Goal: Check status: Check status

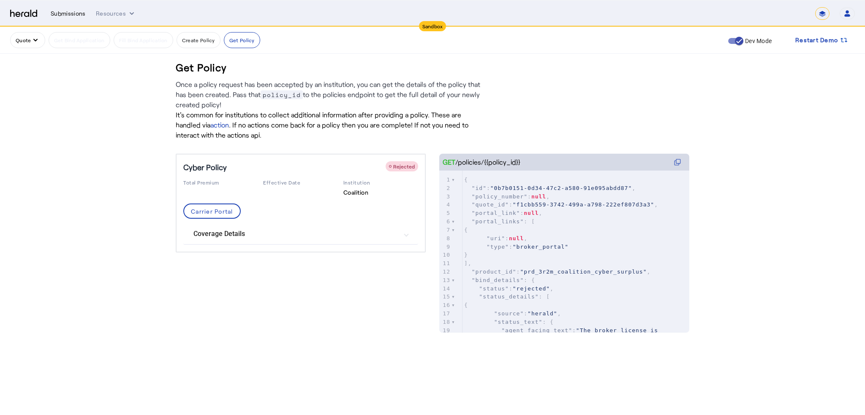
click at [63, 13] on div "Submissions" at bounding box center [68, 13] width 35 height 8
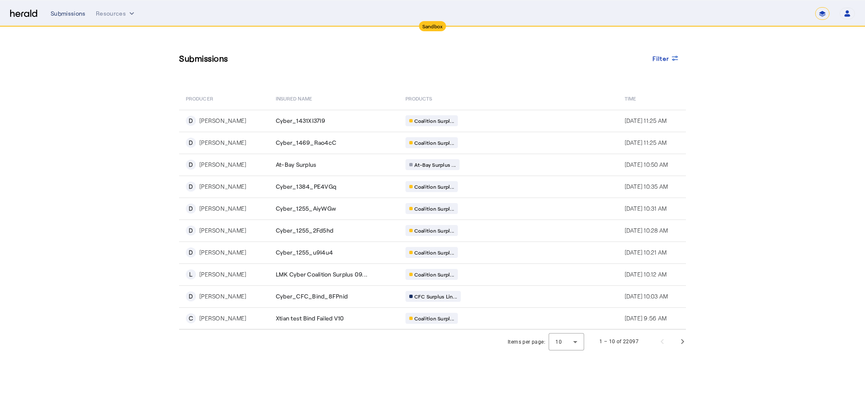
click at [77, 15] on div "Submissions" at bounding box center [68, 13] width 35 height 8
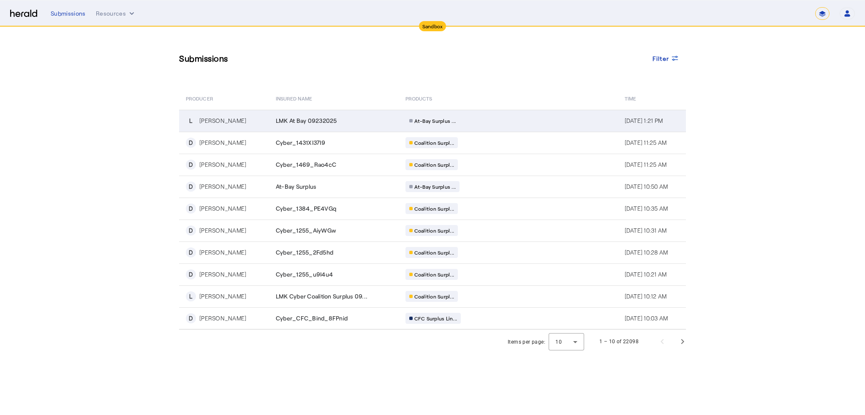
click at [213, 119] on div "[PERSON_NAME]" at bounding box center [222, 121] width 47 height 8
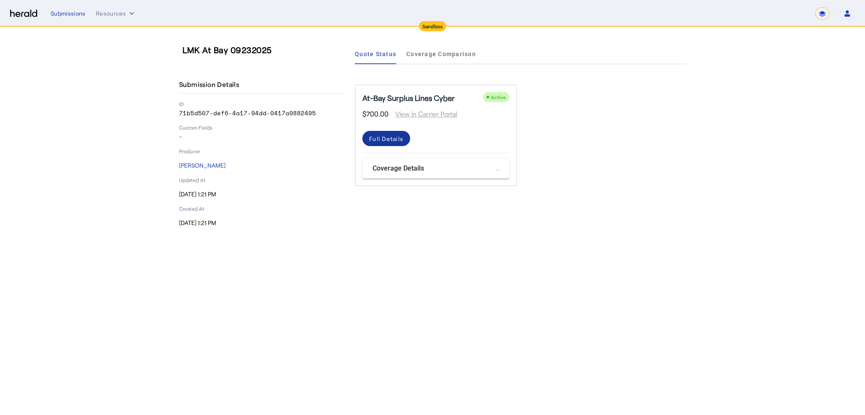
click at [380, 141] on div "Full Details" at bounding box center [386, 138] width 34 height 9
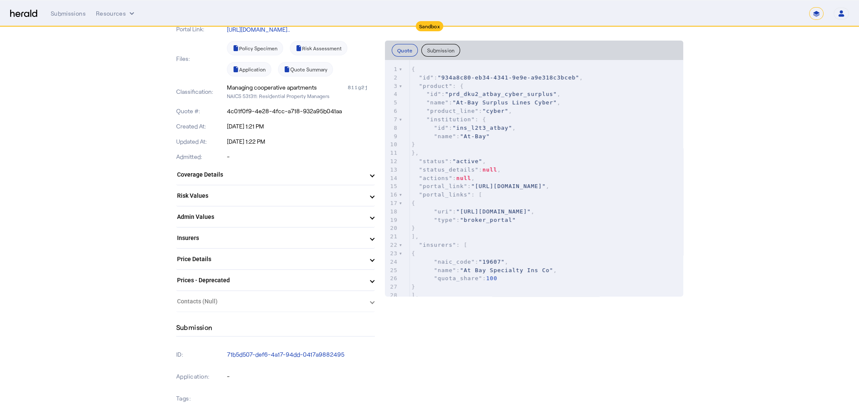
scroll to position [169, 0]
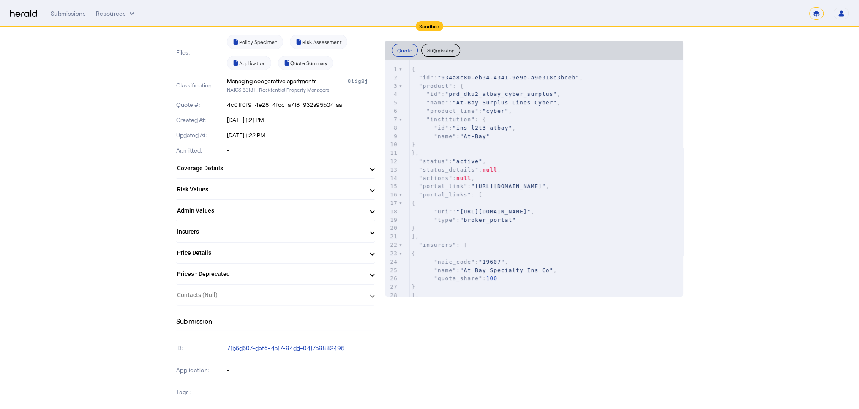
click at [231, 169] on mat-panel-title "Coverage Details" at bounding box center [270, 168] width 187 height 9
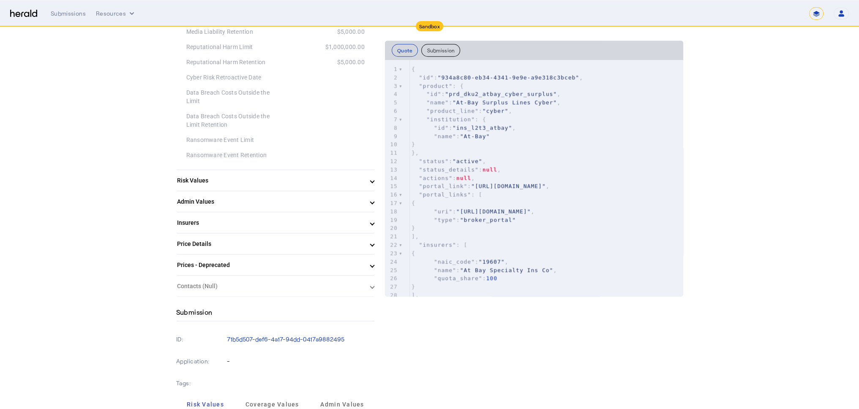
scroll to position [971, 0]
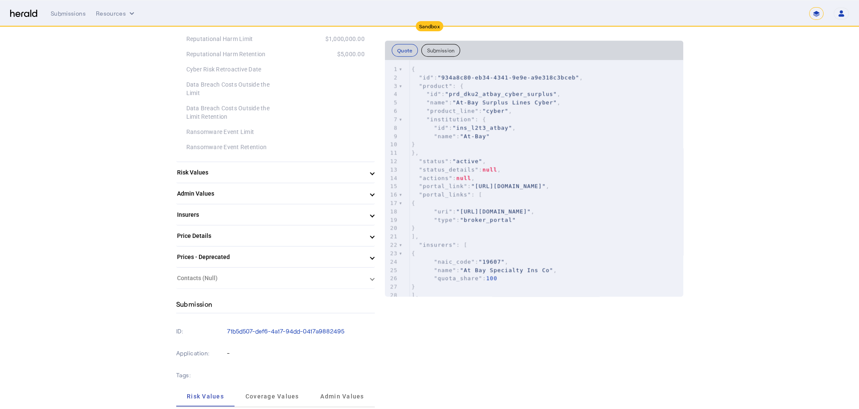
click at [221, 172] on mat-panel-title "Risk Values" at bounding box center [270, 172] width 187 height 9
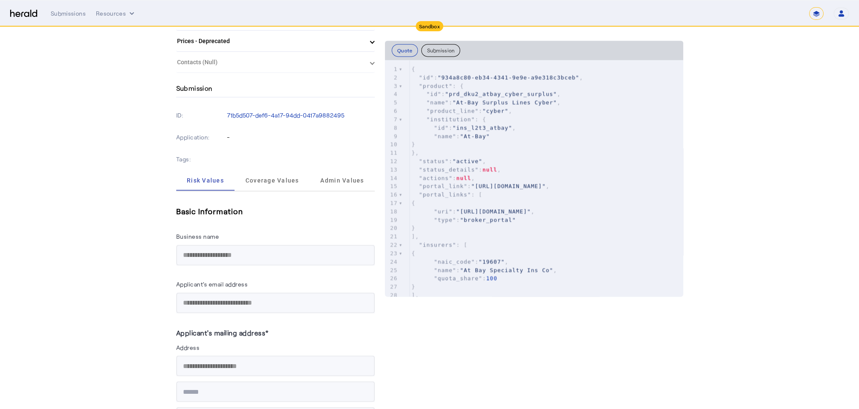
scroll to position [1816, 0]
click at [272, 175] on span "Coverage Values" at bounding box center [272, 178] width 54 height 6
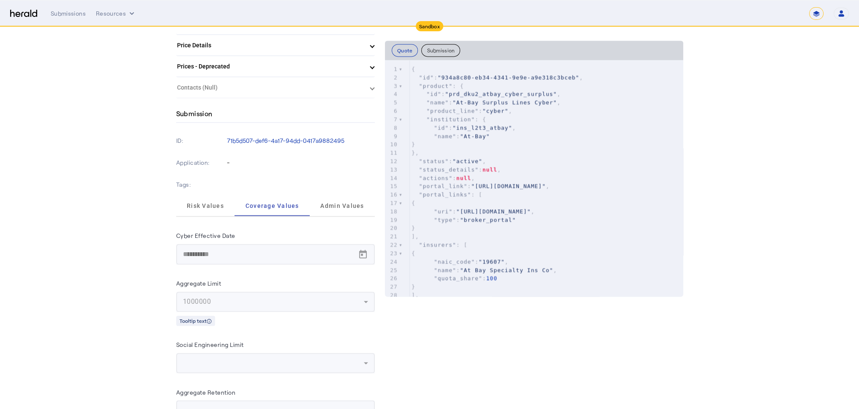
scroll to position [1762, 0]
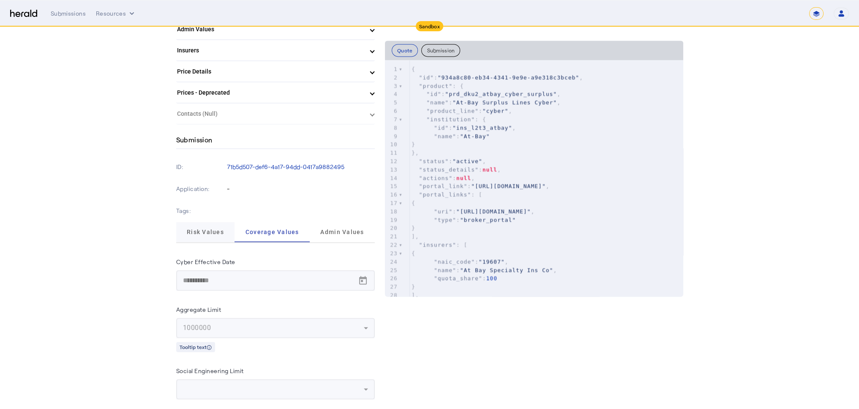
click at [224, 222] on span "Risk Values" at bounding box center [205, 232] width 37 height 20
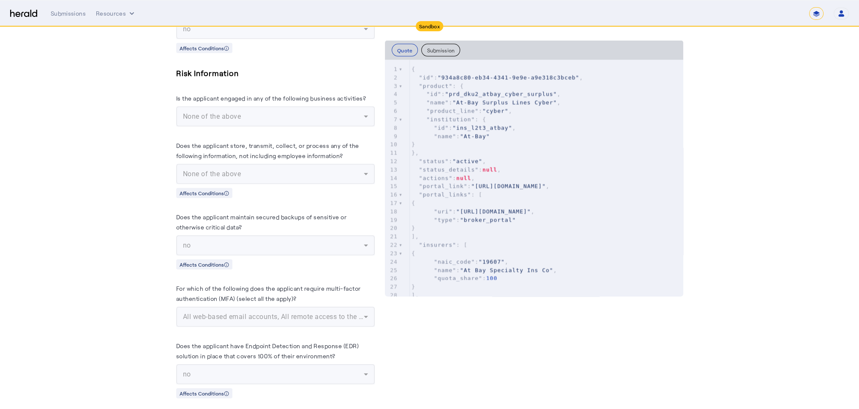
scroll to position [2522, 0]
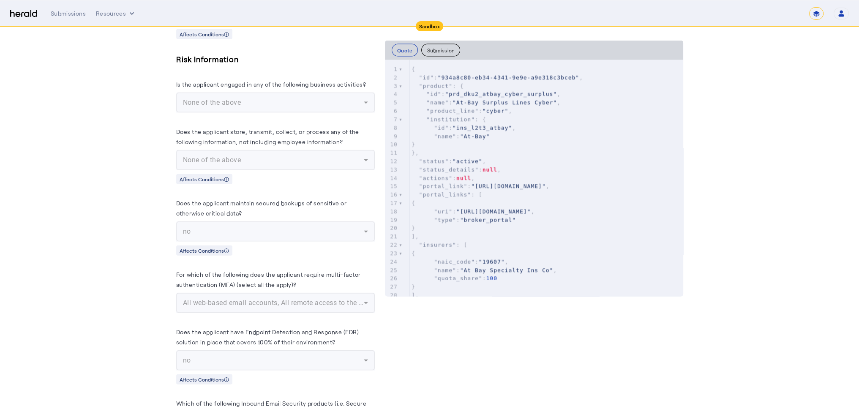
click at [322, 221] on mat-form-field "no" at bounding box center [275, 231] width 198 height 20
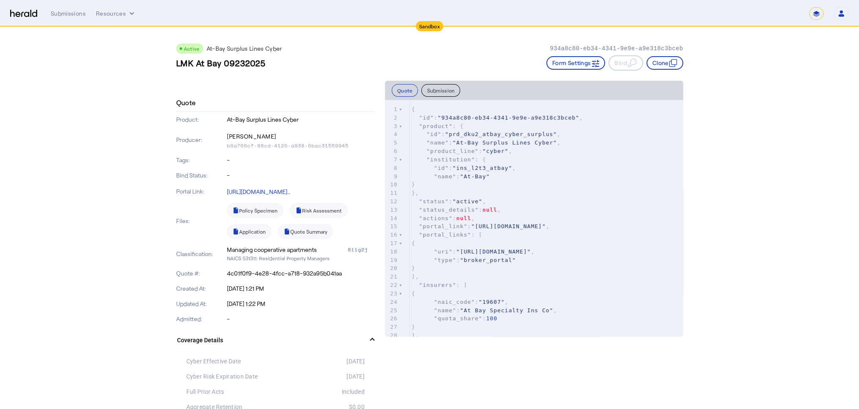
scroll to position [0, 0]
